Goal: Transaction & Acquisition: Subscribe to service/newsletter

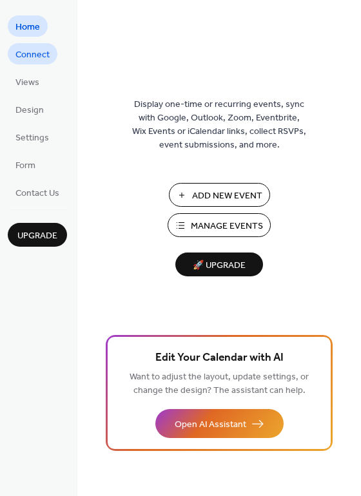
click at [44, 59] on span "Connect" at bounding box center [32, 55] width 34 height 14
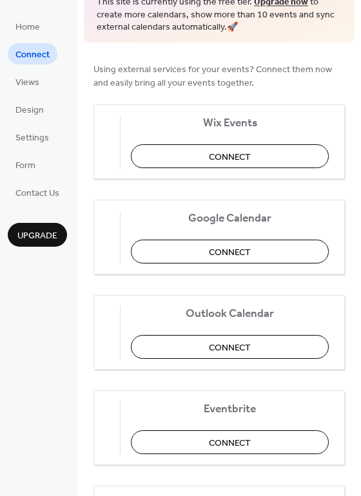
scroll to position [82, 0]
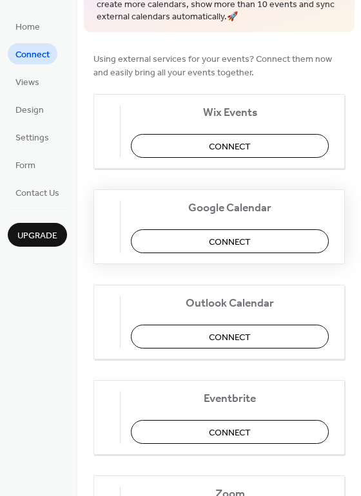
click at [178, 231] on button "Connect" at bounding box center [230, 241] width 198 height 24
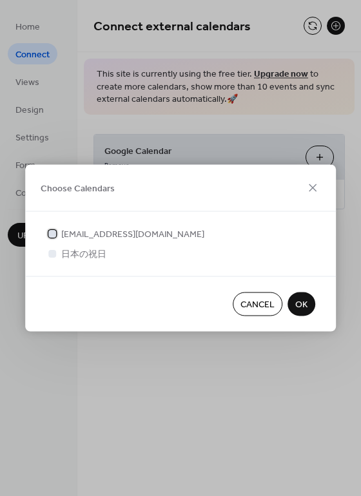
click at [142, 234] on span "[EMAIL_ADDRESS][DOMAIN_NAME]" at bounding box center [132, 235] width 143 height 14
click at [298, 298] on span "OK" at bounding box center [301, 305] width 12 height 14
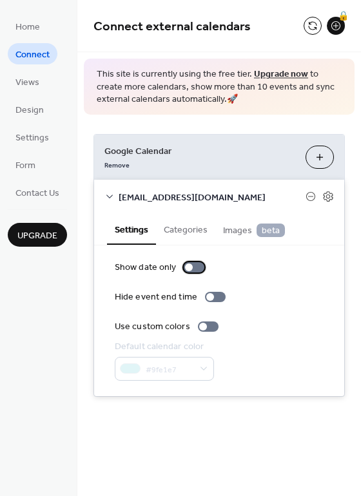
click at [196, 269] on div at bounding box center [194, 267] width 21 height 10
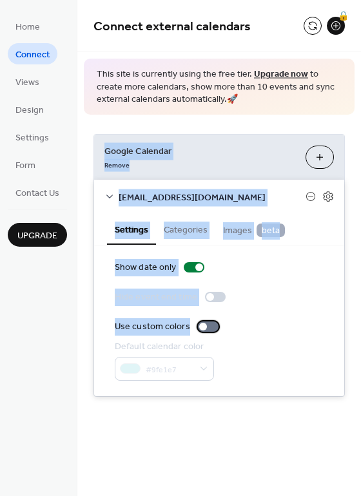
drag, startPoint x: 204, startPoint y: 329, endPoint x: 229, endPoint y: 135, distance: 195.6
click at [229, 135] on div "Google Calendar Remove Choose Calendars [EMAIL_ADDRESS][DOMAIN_NAME] Settings C…" at bounding box center [218, 265] width 251 height 263
click at [229, 122] on div "Google Calendar Remove Choose Calendars [EMAIL_ADDRESS][DOMAIN_NAME] Settings C…" at bounding box center [218, 265] width 283 height 301
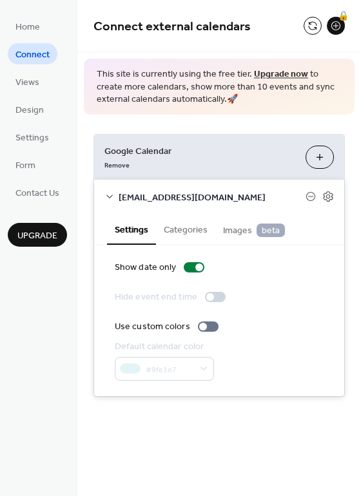
click at [229, 122] on div "Google Calendar Remove Choose Calendars [EMAIL_ADDRESS][DOMAIN_NAME] Settings C…" at bounding box center [218, 265] width 283 height 301
click at [287, 124] on div "Google Calendar Remove Choose Calendars [EMAIL_ADDRESS][DOMAIN_NAME] Settings C…" at bounding box center [218, 265] width 283 height 301
click at [280, 100] on span "This site is currently using the free tier. Upgrade now to create more calendar…" at bounding box center [219, 87] width 245 height 38
click at [214, 470] on div "Connect external calendars 🔒 This site is currently using the free tier. Upgrad…" at bounding box center [218, 248] width 283 height 496
click at [225, 126] on div "Google Calendar Remove Choose Calendars [EMAIL_ADDRESS][DOMAIN_NAME] Settings C…" at bounding box center [218, 265] width 283 height 301
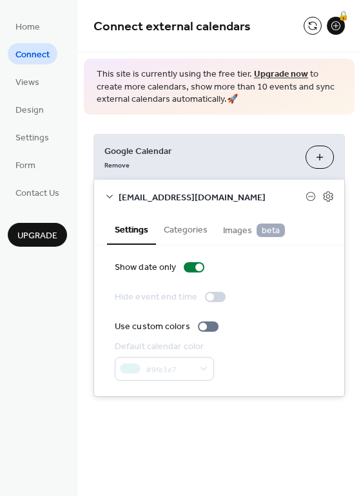
click at [318, 158] on button "Choose Calendars" at bounding box center [319, 157] width 28 height 23
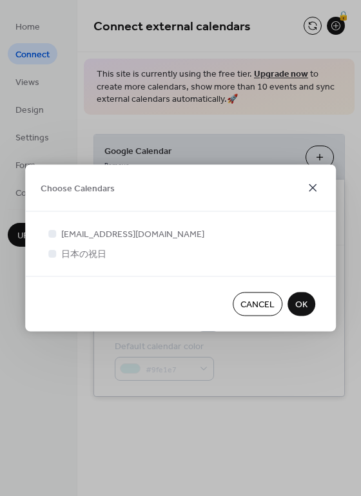
click at [312, 184] on icon at bounding box center [312, 187] width 15 height 15
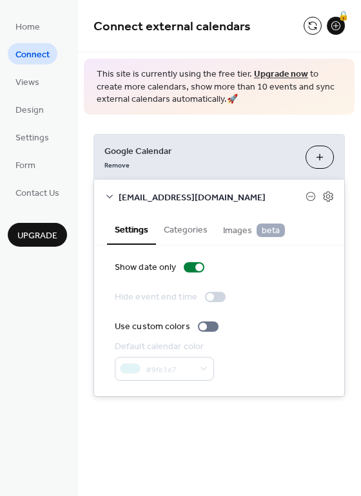
click at [292, 127] on div "Google Calendar Remove Choose Calendars [EMAIL_ADDRESS][DOMAIN_NAME] Settings C…" at bounding box center [218, 265] width 283 height 301
click at [35, 80] on span "Views" at bounding box center [27, 83] width 24 height 14
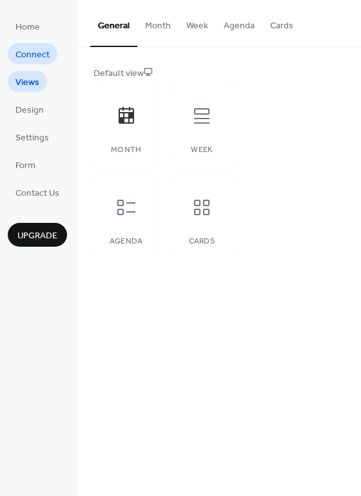
click at [35, 57] on span "Connect" at bounding box center [32, 55] width 34 height 14
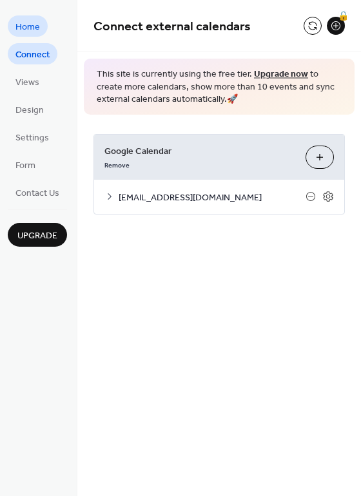
click at [33, 26] on span "Home" at bounding box center [27, 28] width 24 height 14
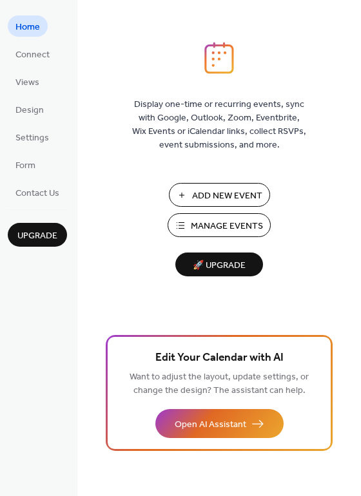
click at [192, 262] on span "🚀 Upgrade" at bounding box center [219, 265] width 72 height 17
click at [129, 50] on div "Display one-time or recurring events, sync with Google, Outlook, Zoom, Eventbri…" at bounding box center [218, 269] width 283 height 454
